Goal: Information Seeking & Learning: Check status

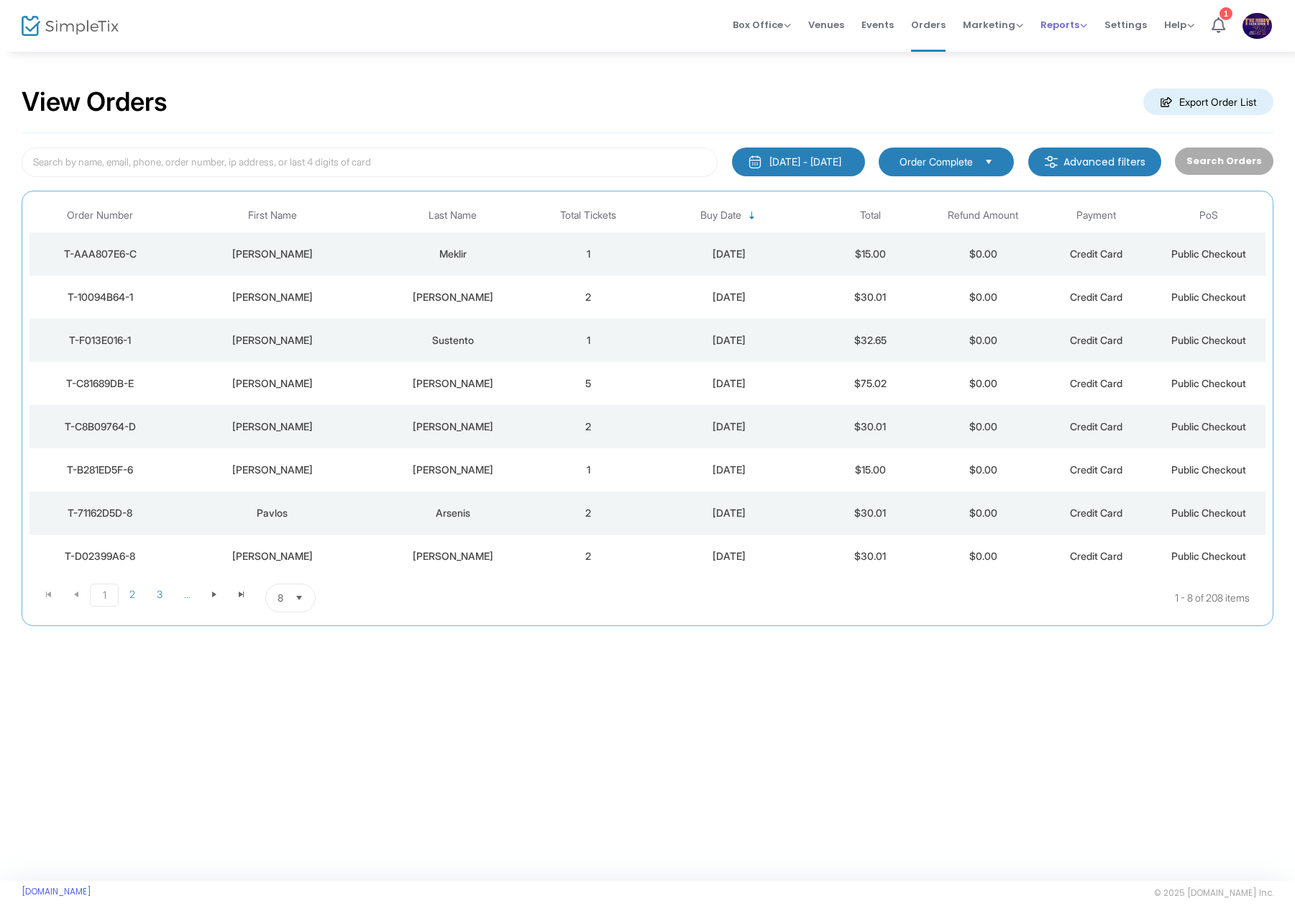
click at [1060, 28] on span "Reports" at bounding box center [1064, 25] width 47 height 13
click at [1061, 71] on li "Sales Reports" at bounding box center [1088, 77] width 94 height 28
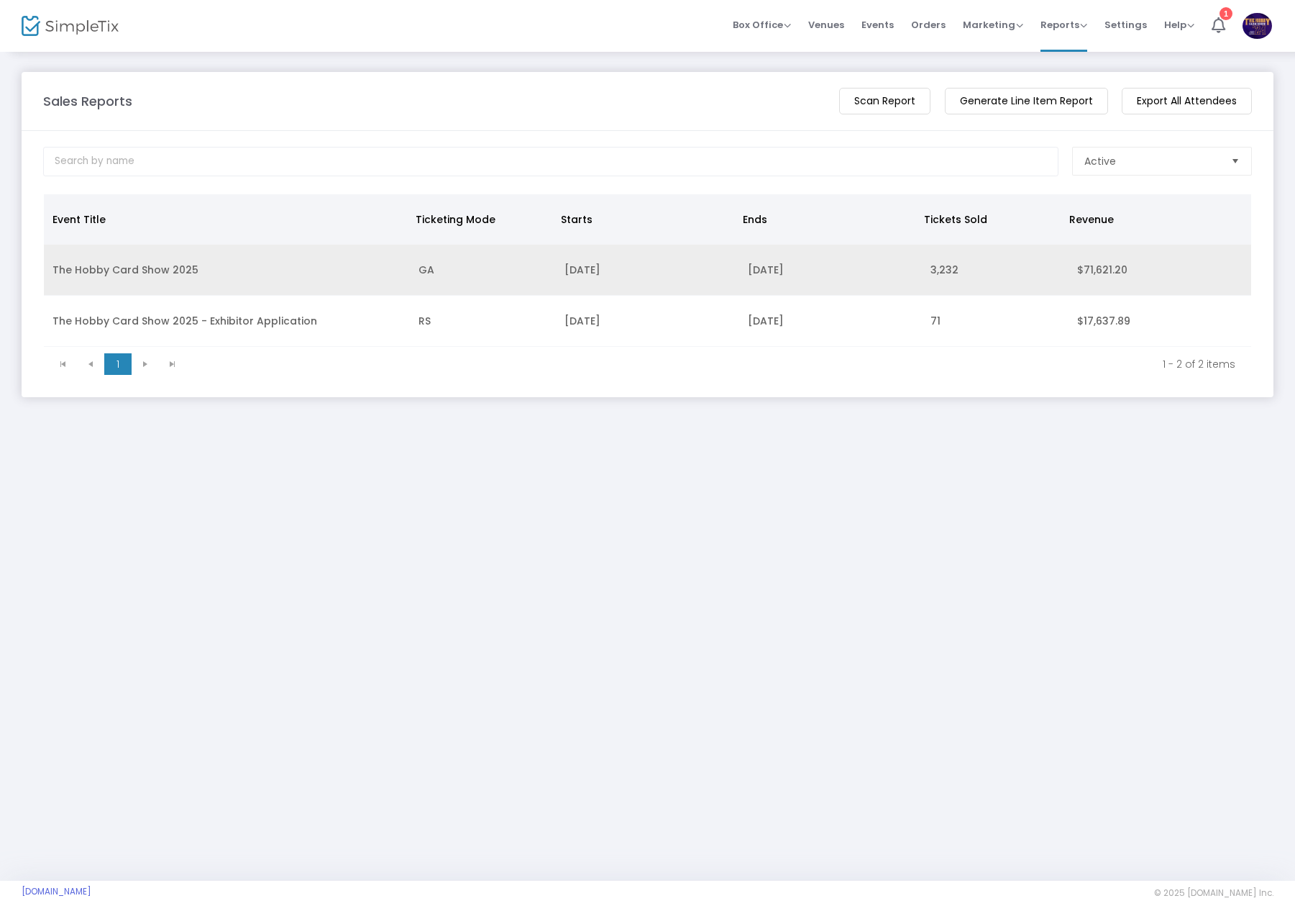
click at [227, 265] on td "The Hobby Card Show 2025" at bounding box center [227, 270] width 366 height 51
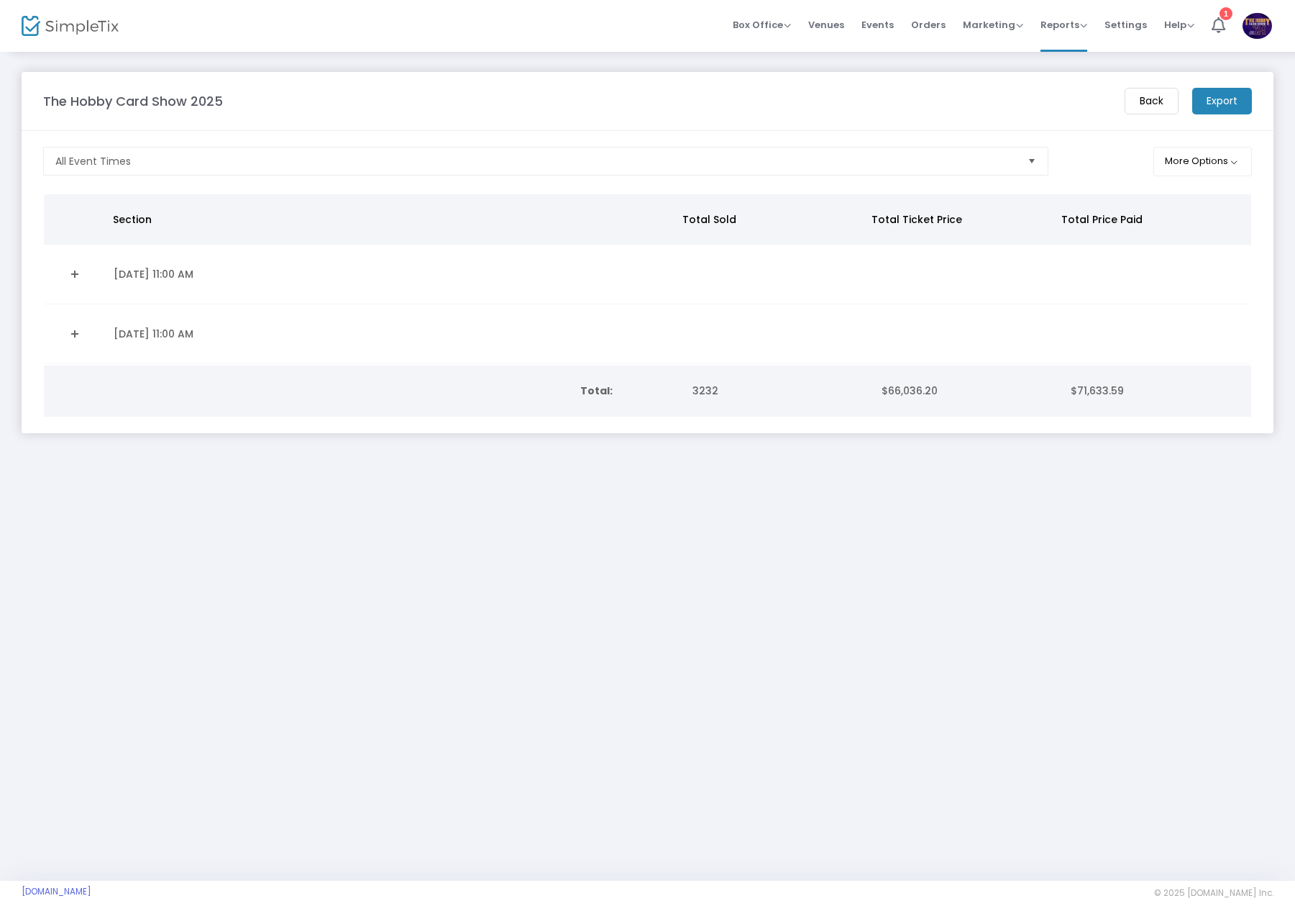
click at [72, 332] on link "Expand Details" at bounding box center [74, 334] width 43 height 23
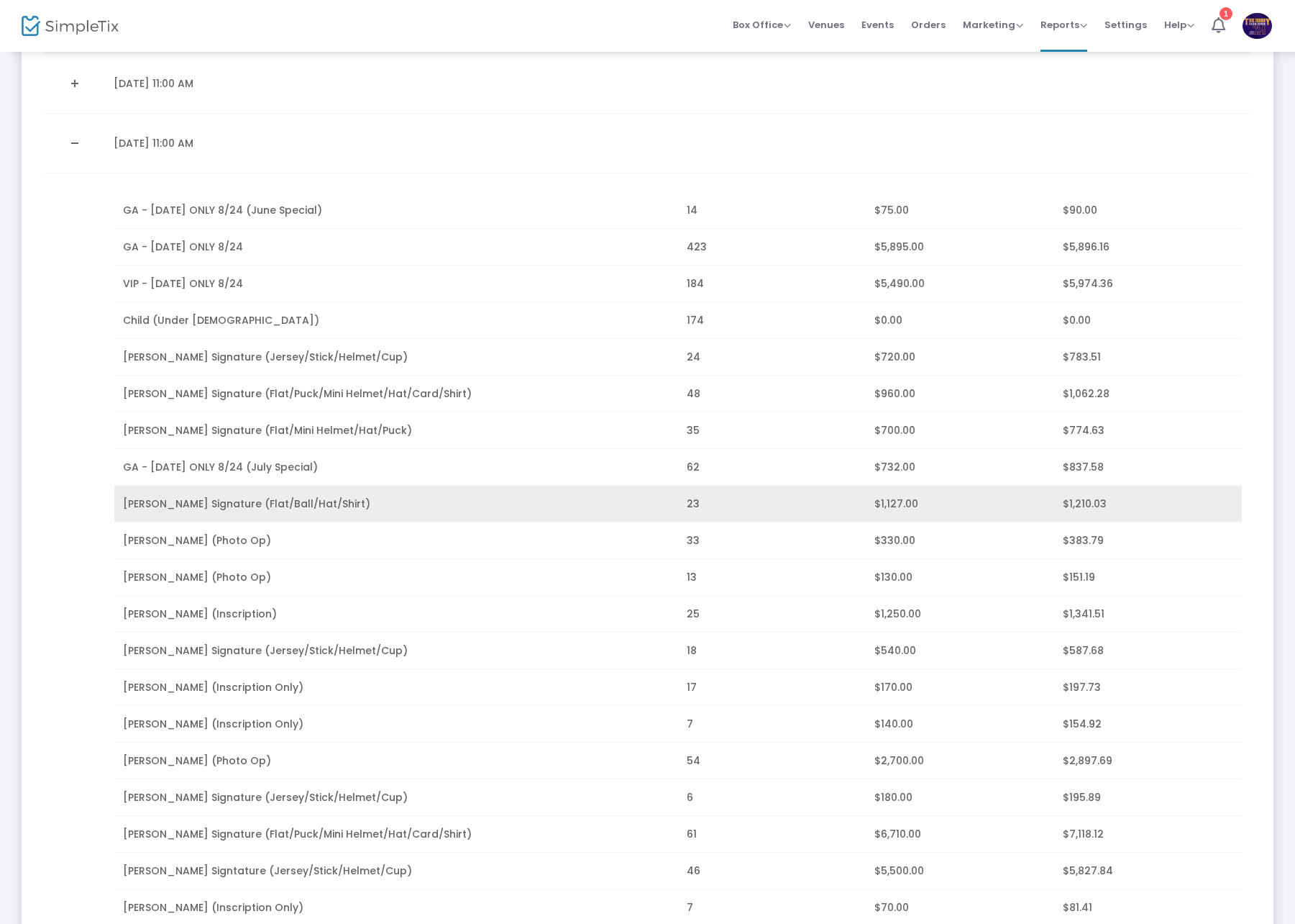
scroll to position [216, 0]
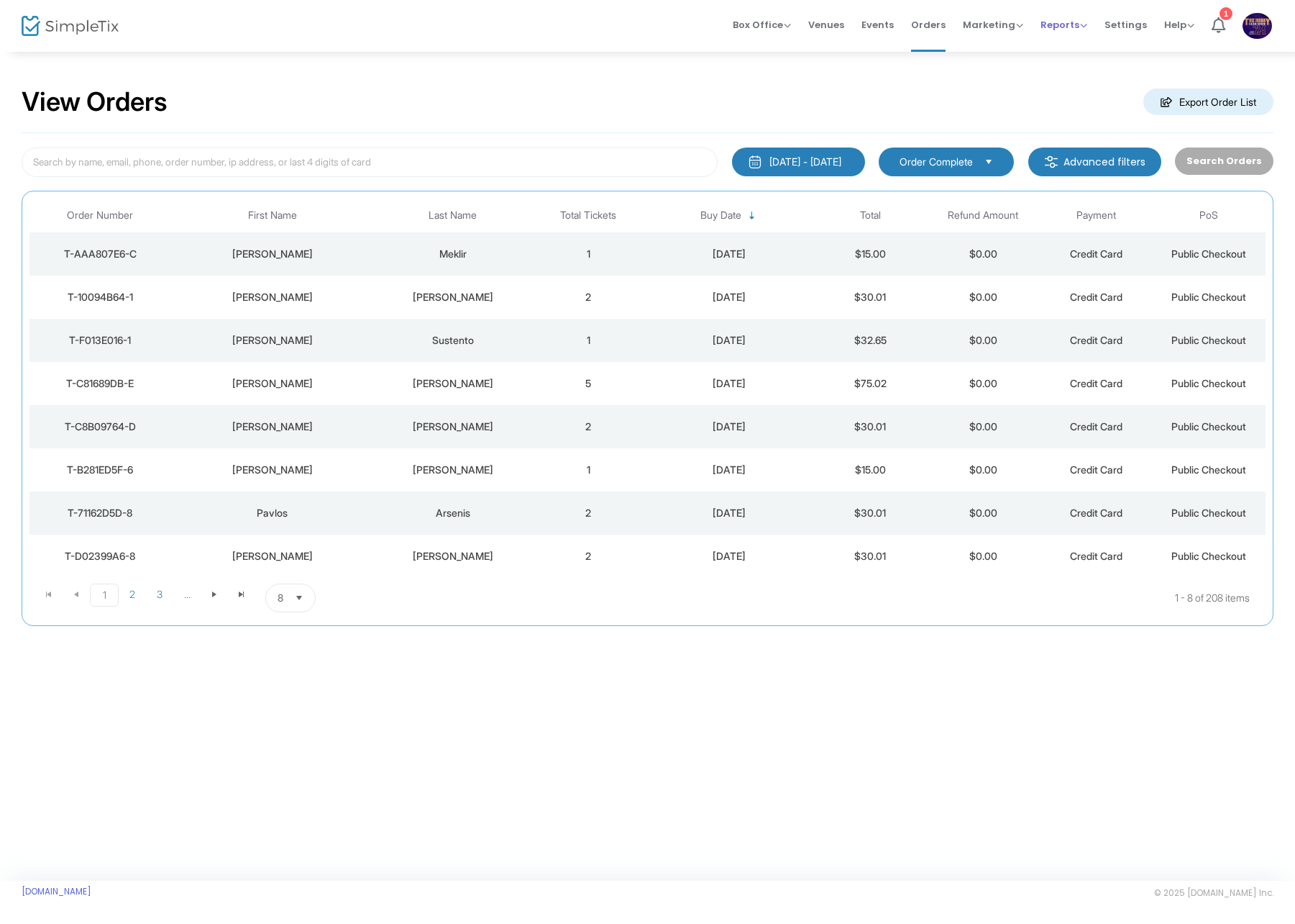
click at [1053, 33] on span "Reports Analytics Sales Reports Download" at bounding box center [1064, 25] width 47 height 37
click at [1058, 17] on span "Reports Analytics Sales Reports Download" at bounding box center [1064, 25] width 47 height 37
click at [1067, 25] on span "Reports" at bounding box center [1064, 25] width 47 height 13
click at [1076, 74] on li "Sales Reports" at bounding box center [1088, 77] width 94 height 28
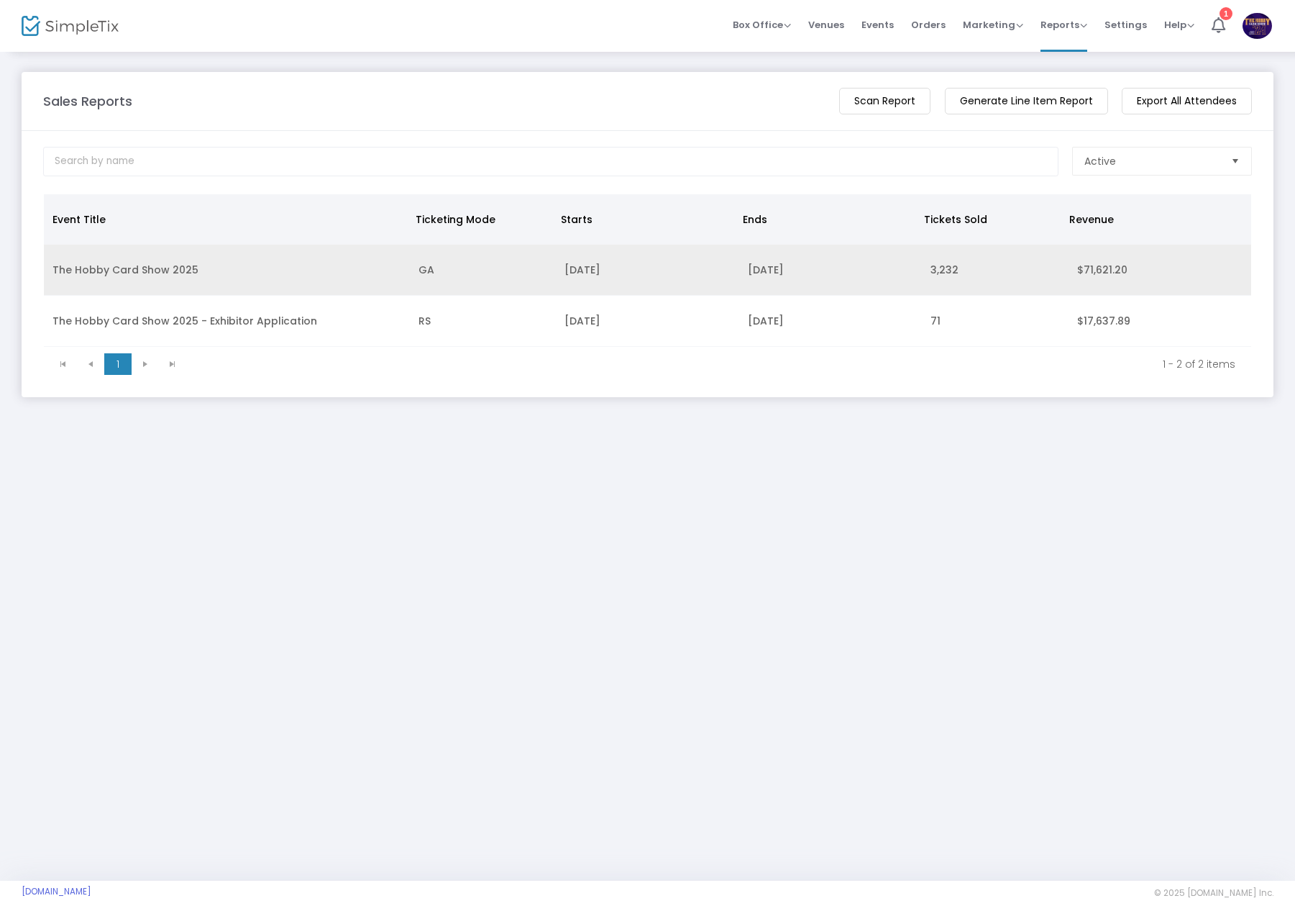
click at [186, 279] on td "The Hobby Card Show 2025" at bounding box center [227, 270] width 366 height 51
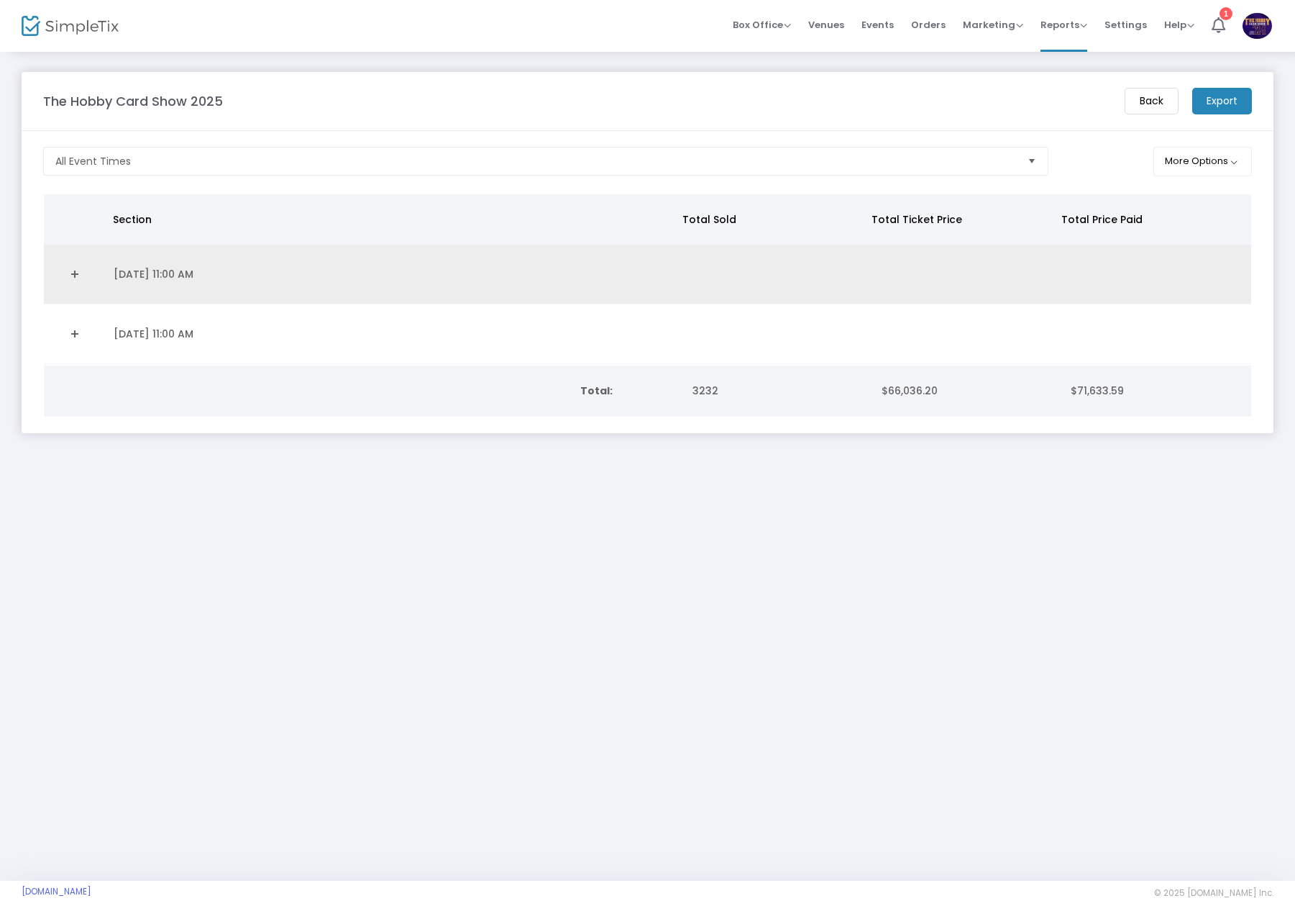
click at [135, 276] on td "[DATE] 11:00 AM" at bounding box center [392, 274] width 574 height 59
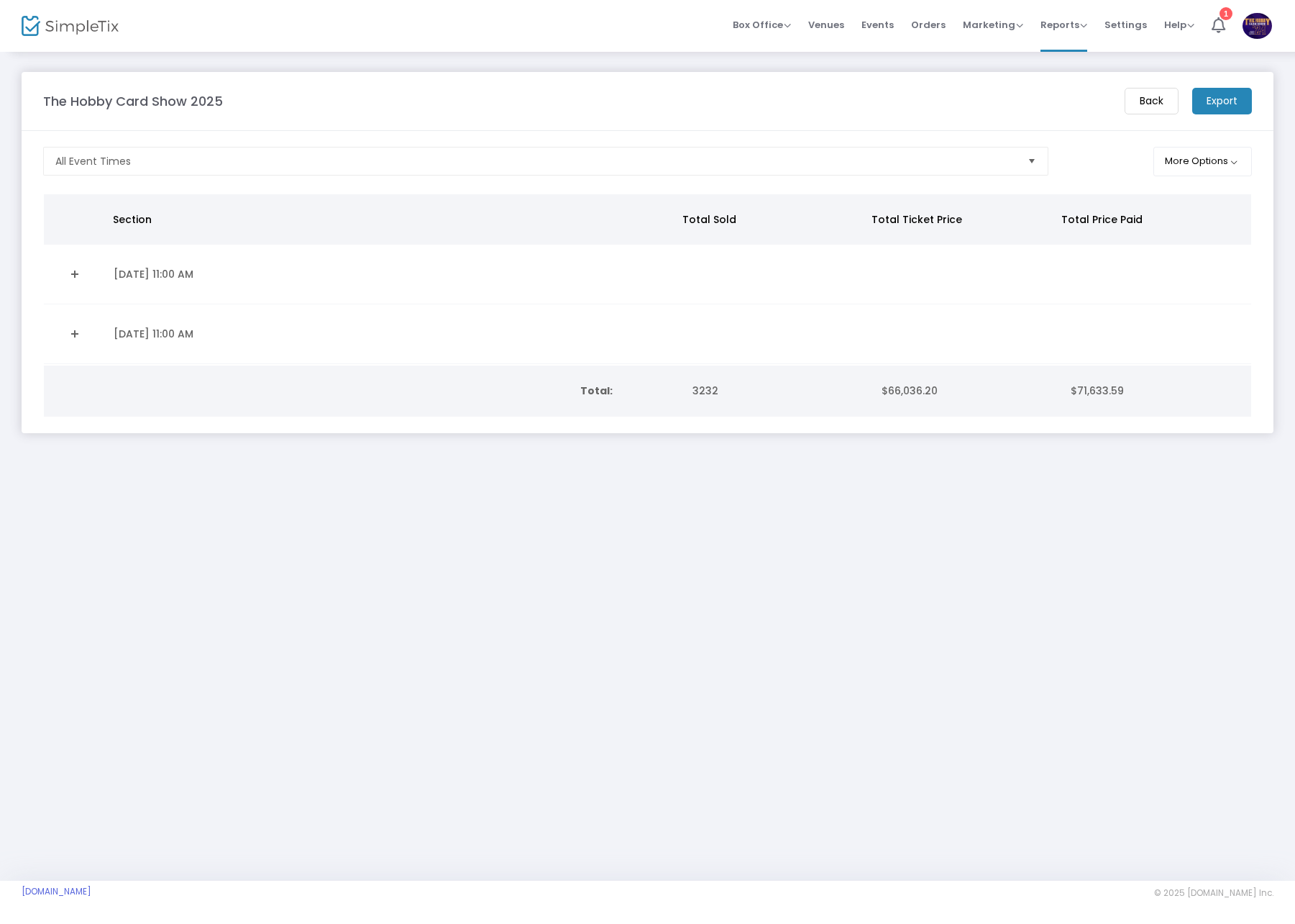
click at [63, 271] on link "Expand Details" at bounding box center [74, 274] width 43 height 23
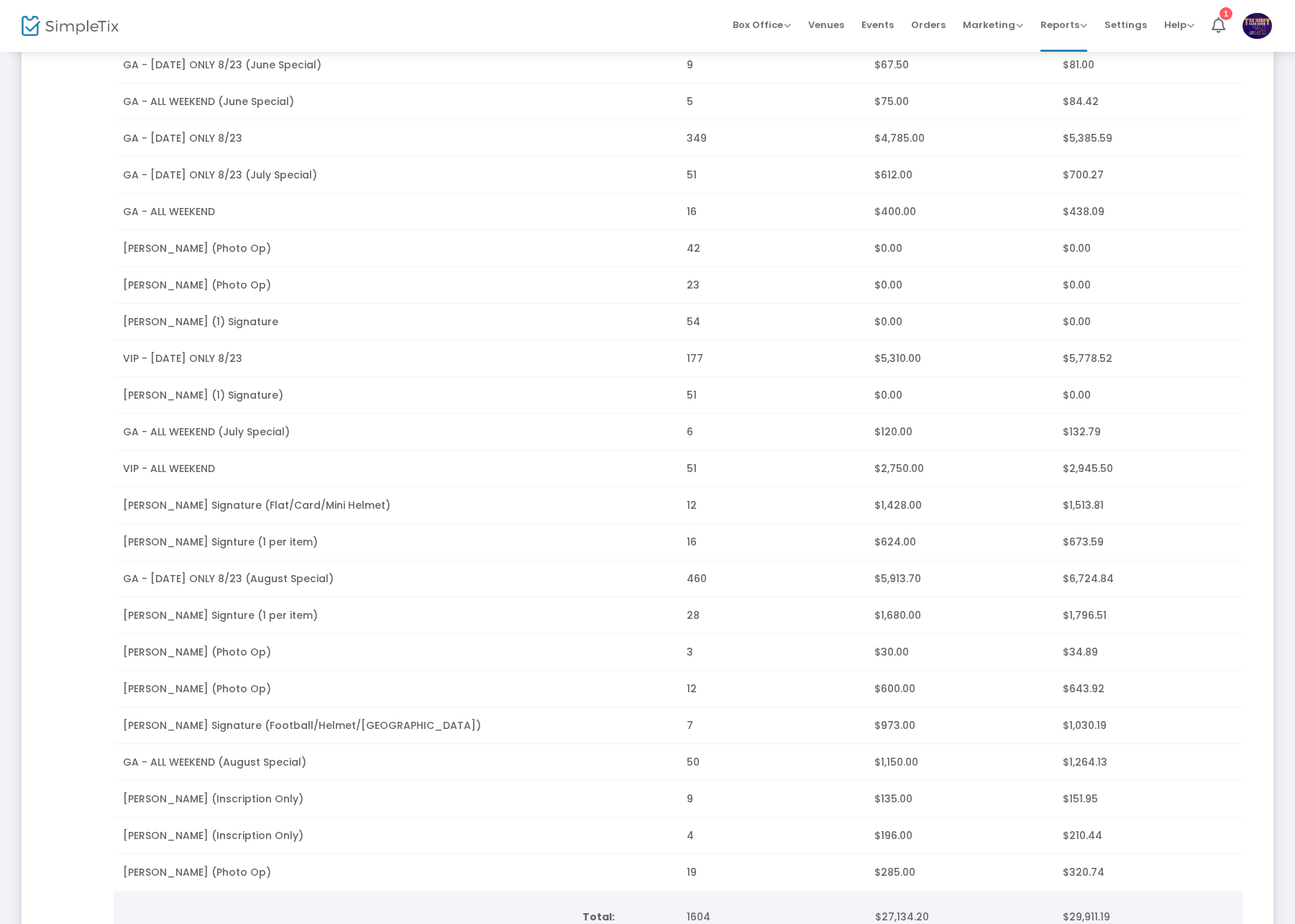
scroll to position [288, 0]
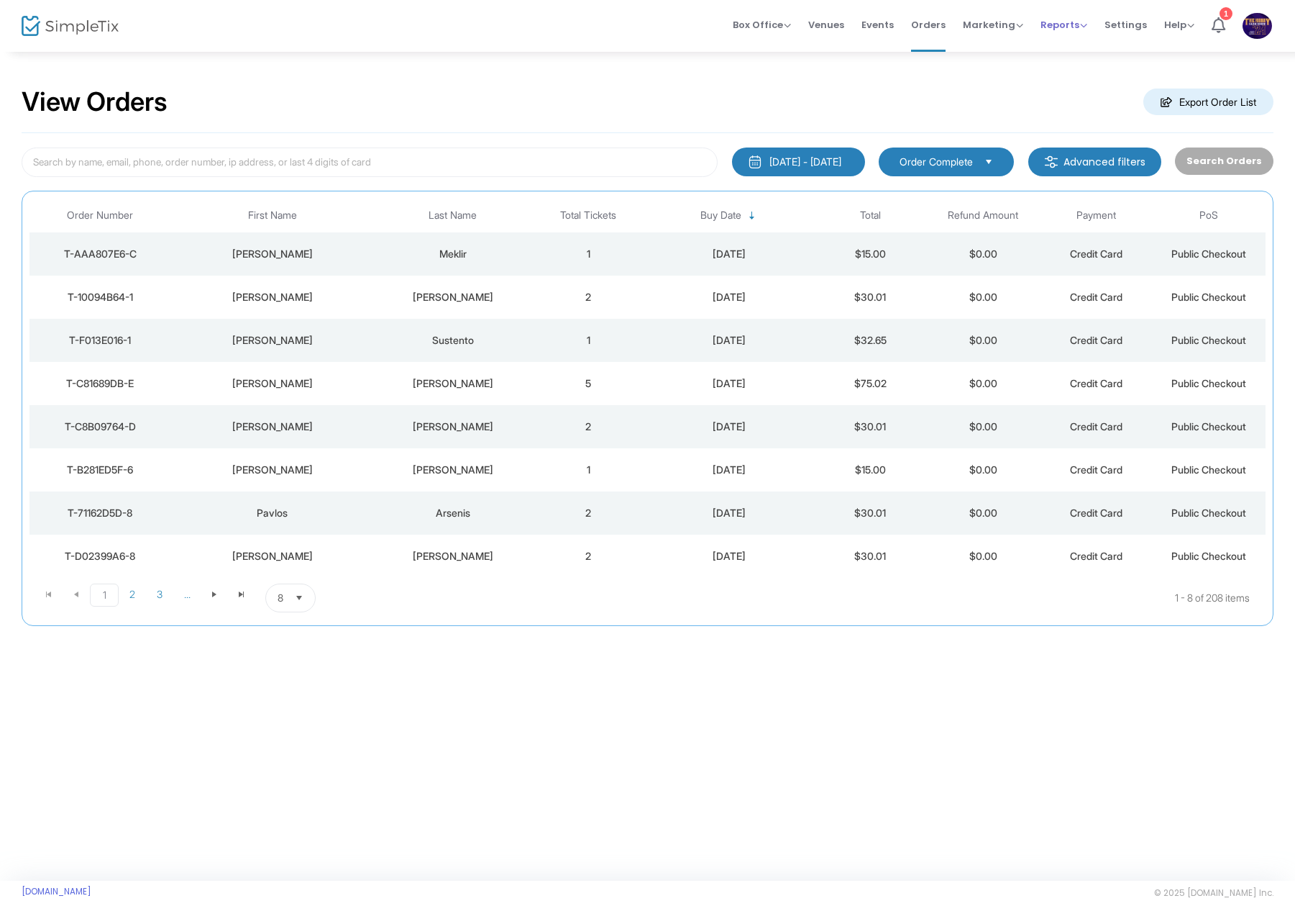
click at [1068, 31] on div "Reports Analytics Sales Reports Download" at bounding box center [1064, 25] width 47 height 14
click at [1063, 23] on span "Reports" at bounding box center [1064, 25] width 47 height 13
click at [1062, 73] on li "Sales Reports" at bounding box center [1088, 77] width 94 height 28
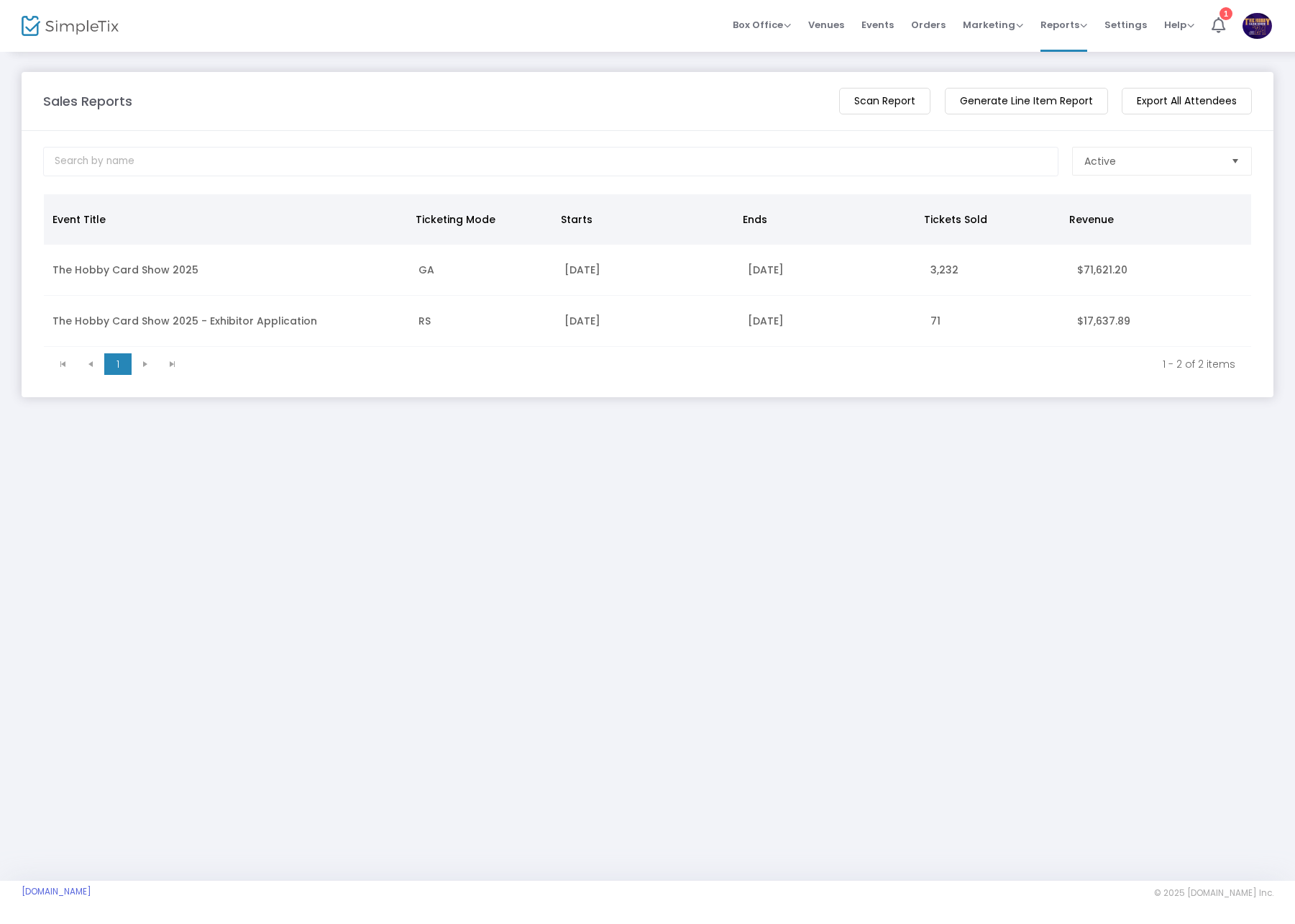
click at [348, 306] on td "The Hobby Card Show 2025 - Exhibitor Application" at bounding box center [227, 321] width 366 height 51
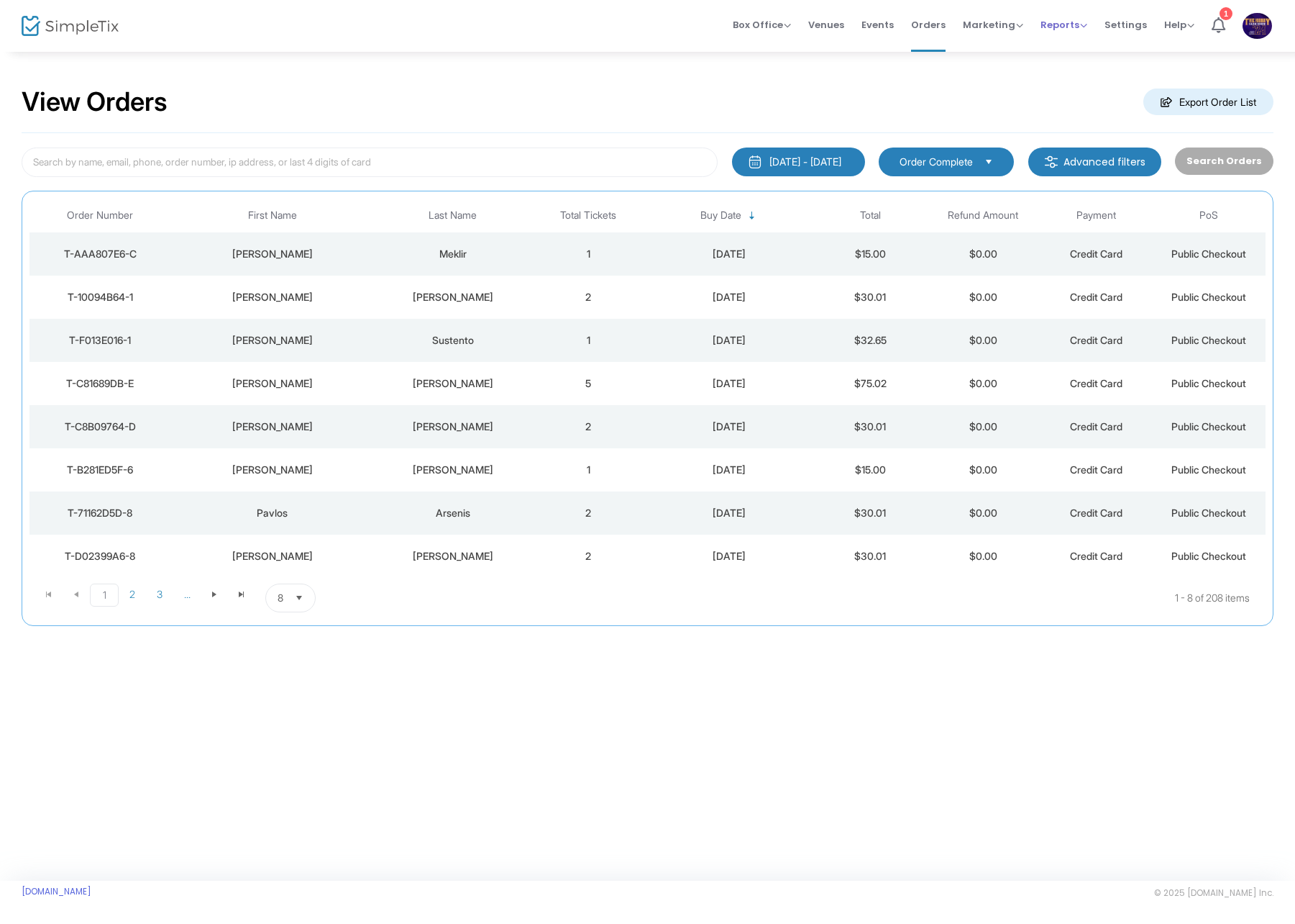
click at [1053, 16] on span "Reports Analytics Sales Reports Download" at bounding box center [1064, 25] width 47 height 37
click at [1064, 29] on span "Reports" at bounding box center [1064, 25] width 47 height 13
click at [1067, 78] on li "Sales Reports" at bounding box center [1088, 77] width 94 height 28
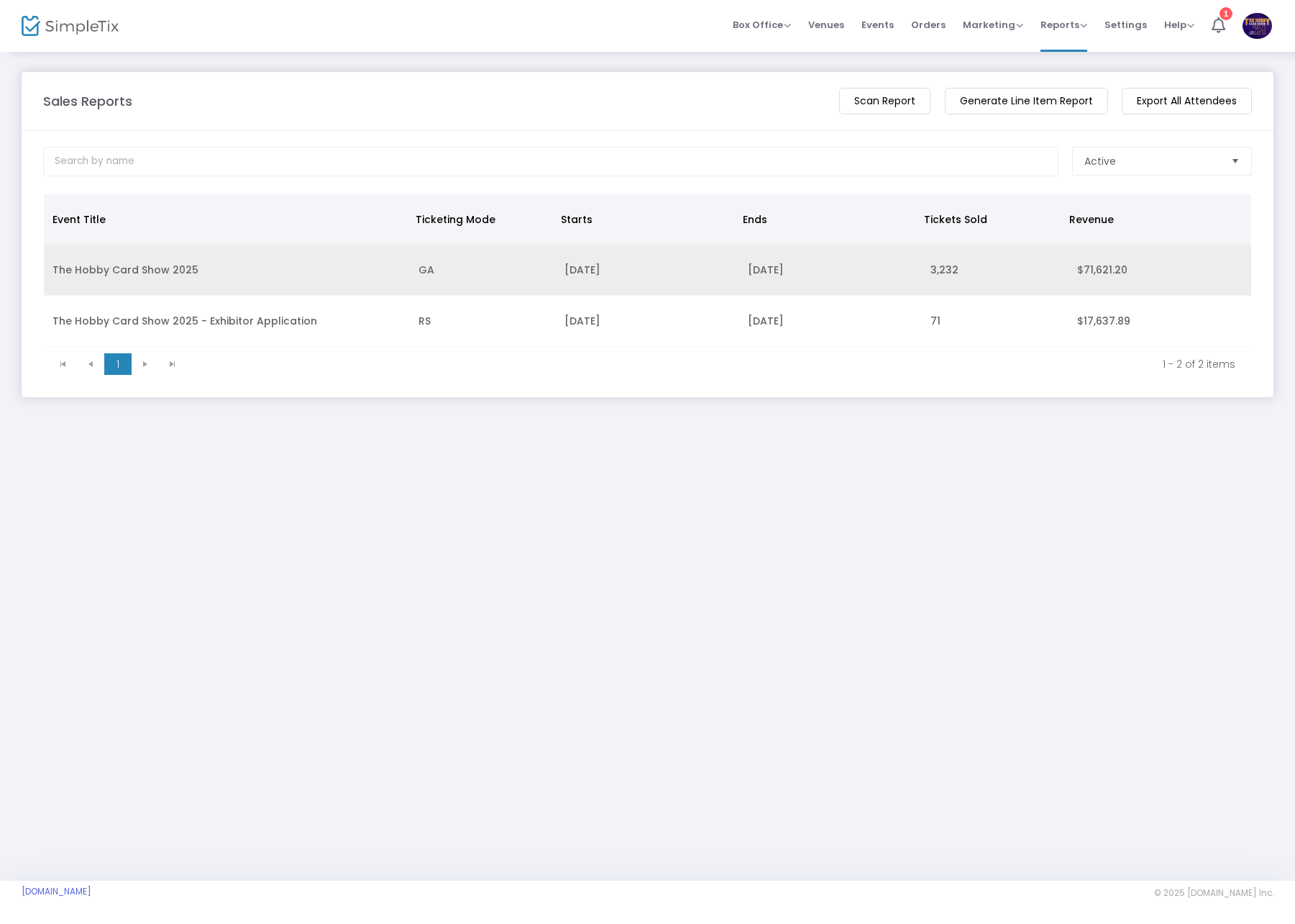
click at [314, 270] on td "The Hobby Card Show 2025" at bounding box center [227, 270] width 366 height 51
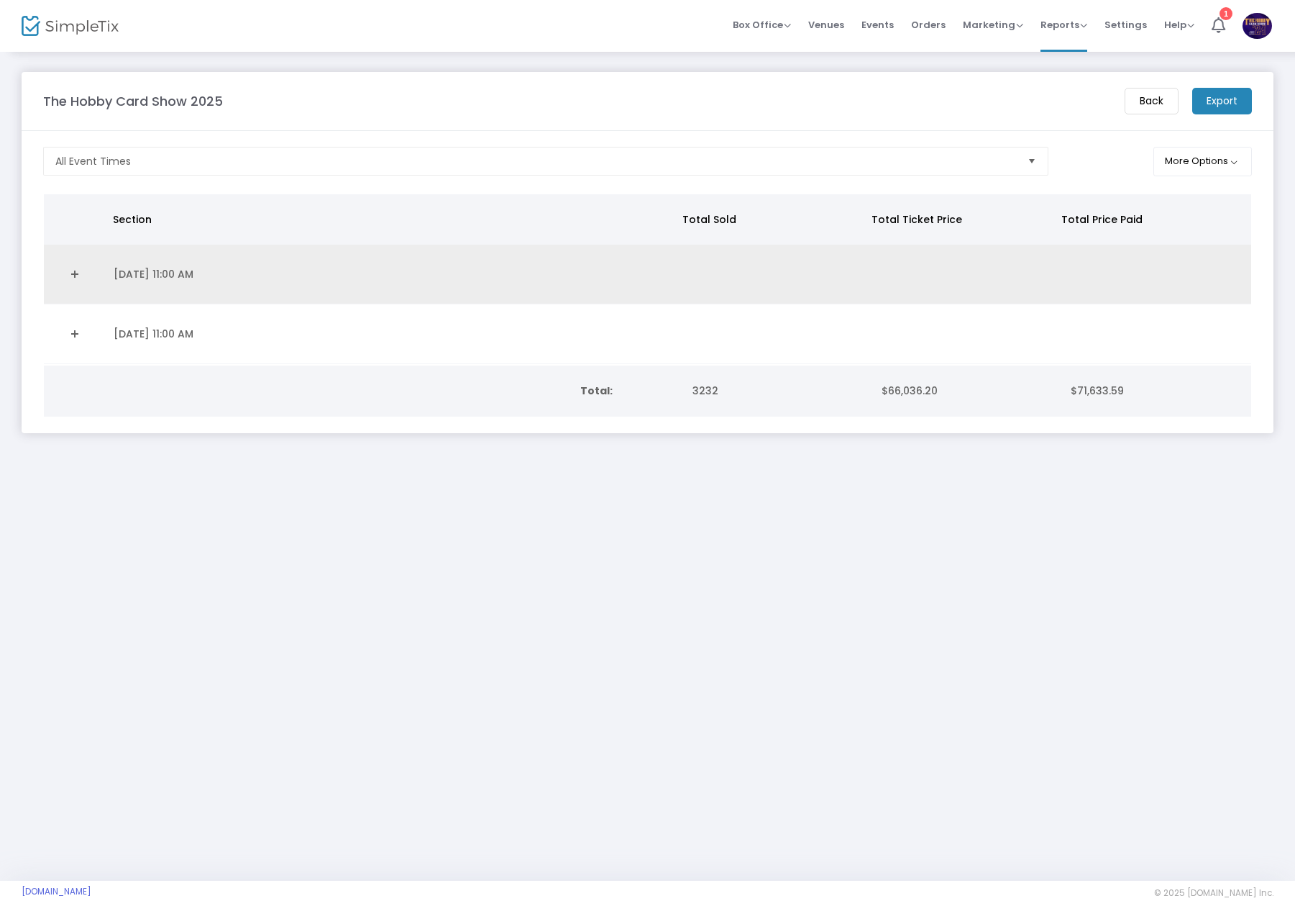
click at [130, 276] on td "[DATE] 11:00 AM" at bounding box center [392, 274] width 574 height 59
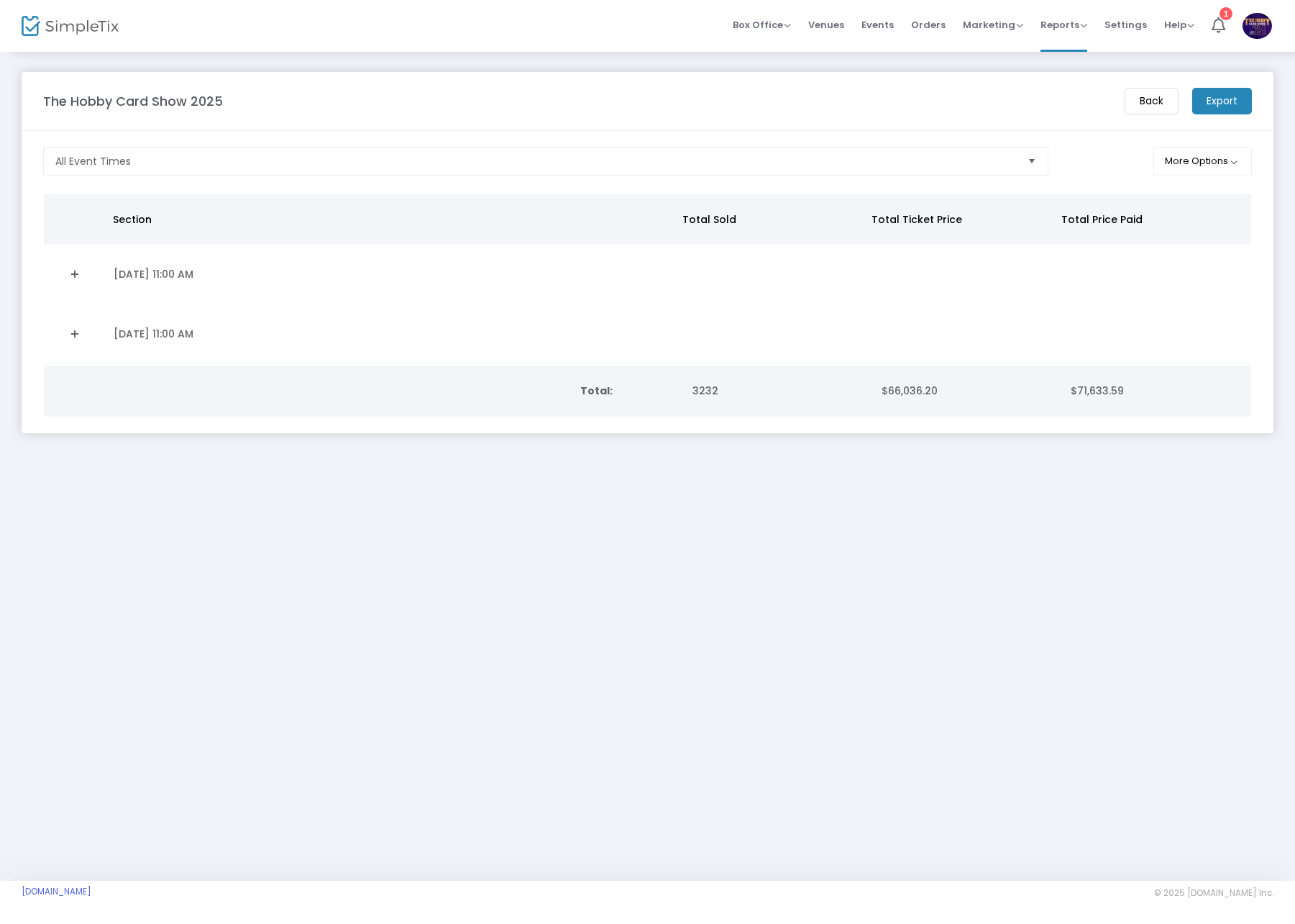
click at [74, 276] on link "Expand Details" at bounding box center [74, 274] width 43 height 23
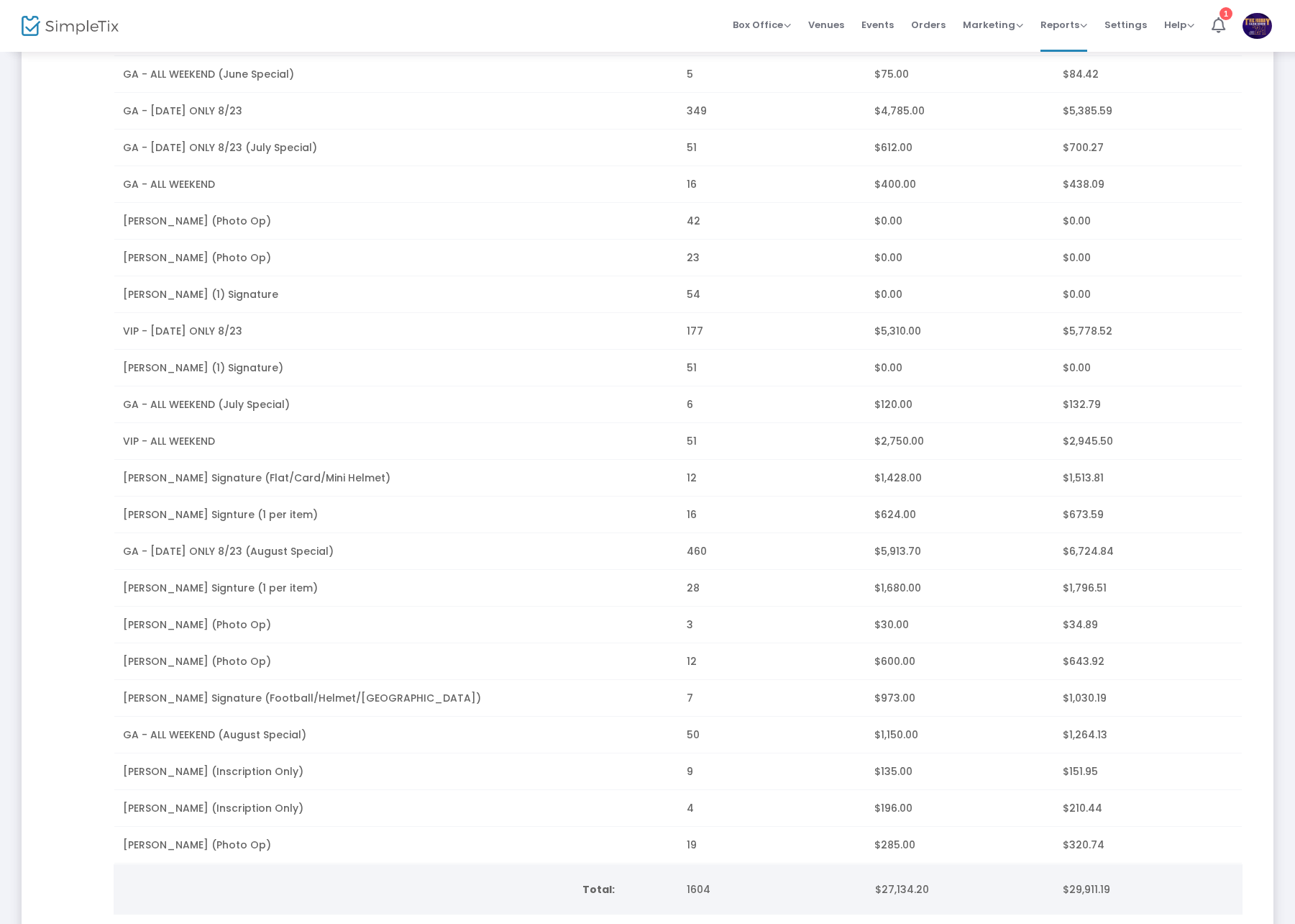
scroll to position [360, 0]
